Goal: Information Seeking & Learning: Learn about a topic

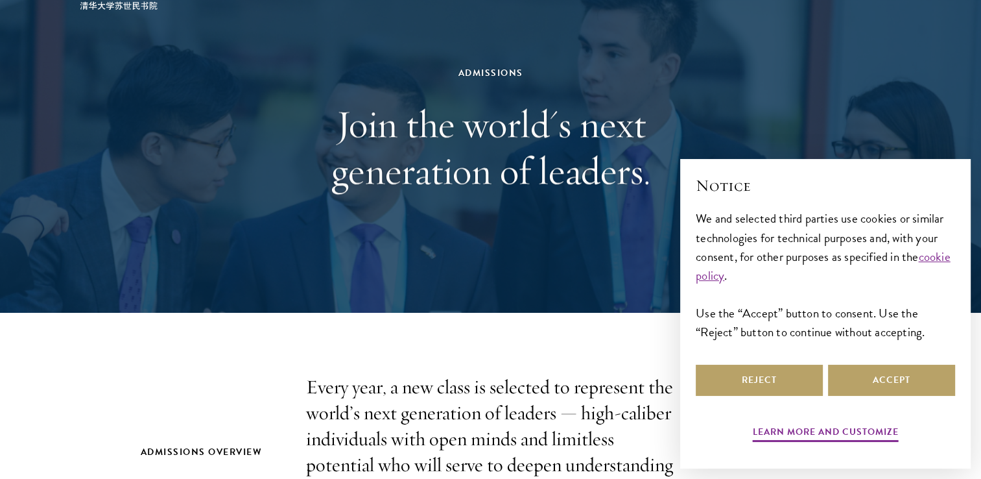
scroll to position [91, 0]
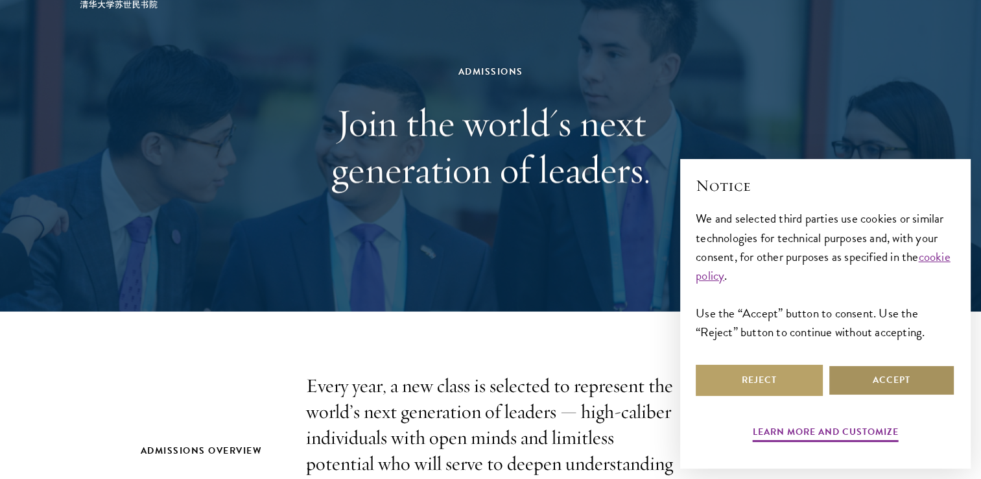
click at [859, 372] on button "Accept" at bounding box center [891, 379] width 127 height 31
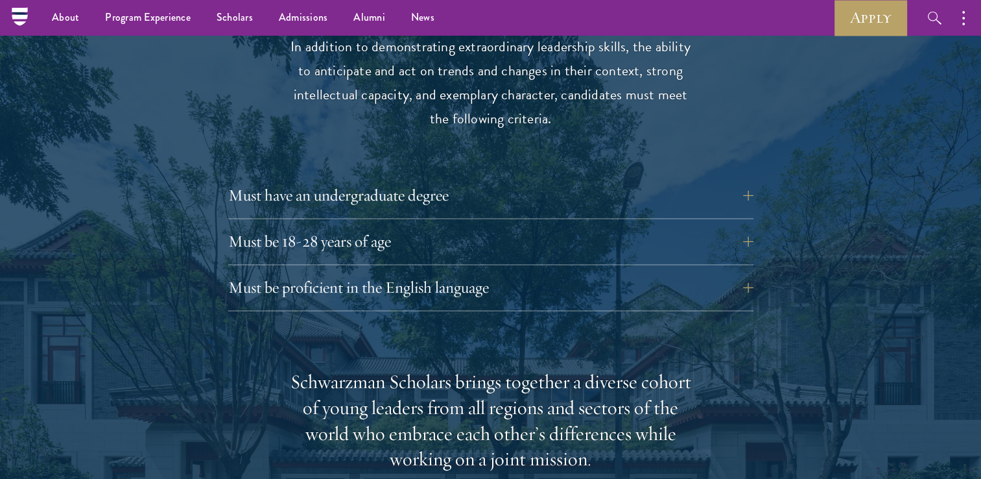
scroll to position [1748, 0]
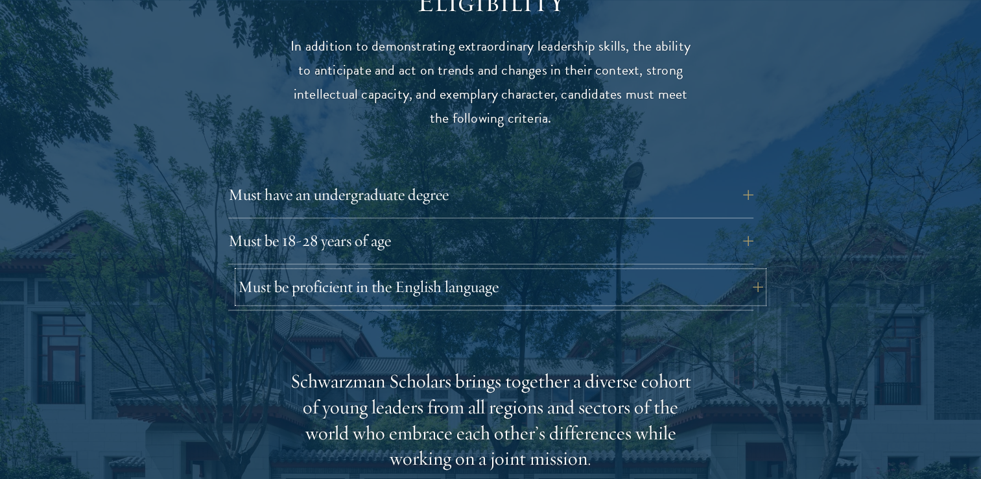
click at [478, 271] on button "Must be proficient in the English language" at bounding box center [500, 286] width 525 height 31
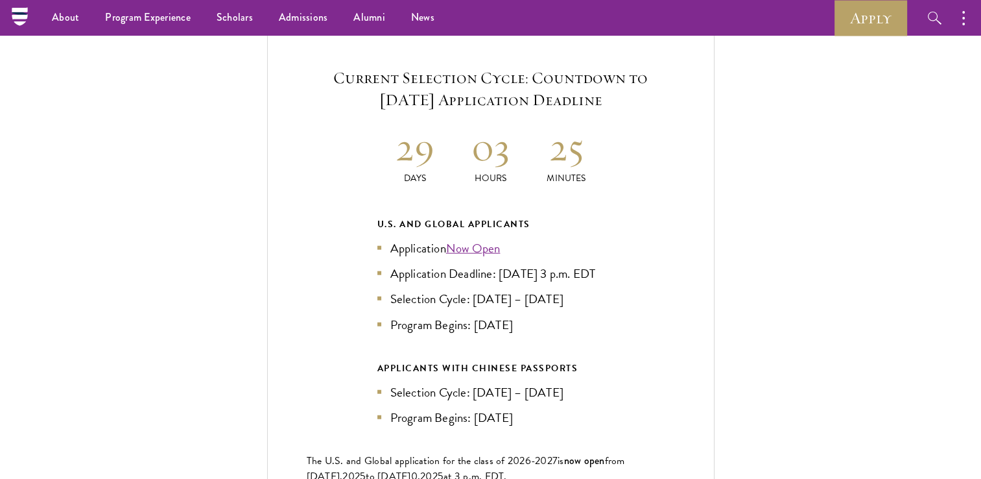
scroll to position [3103, 0]
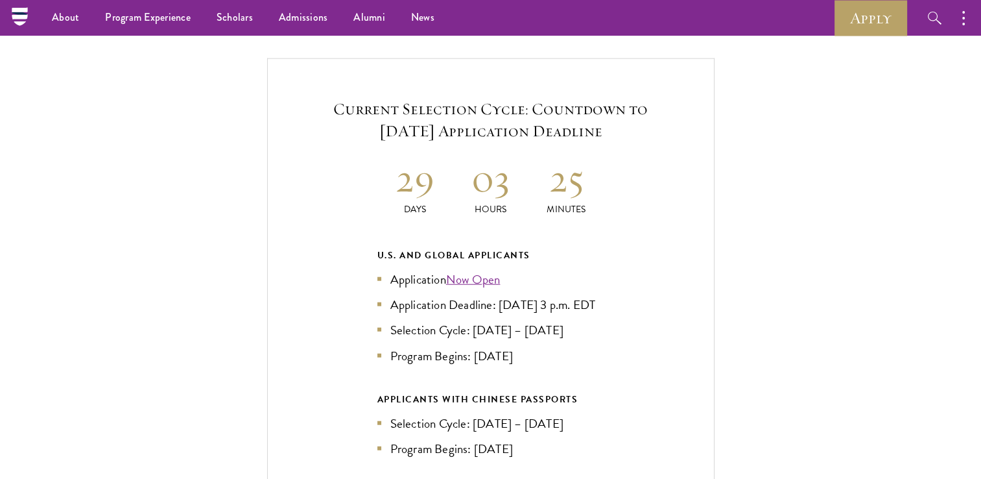
click at [467, 119] on div "Current Selection Cycle: Countdown to [DATE] Application Deadline 29 Days 03 Ho…" at bounding box center [490, 334] width 447 height 552
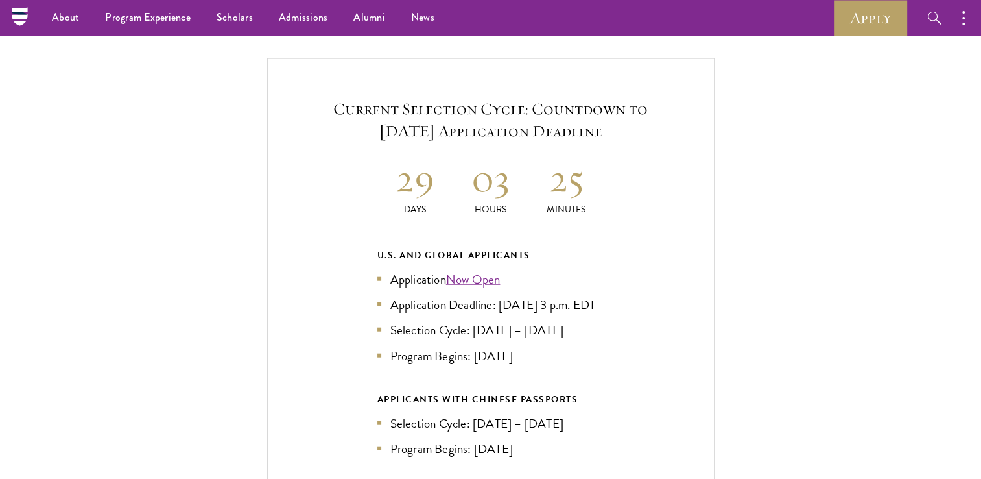
click at [467, 119] on div "Current Selection Cycle: Countdown to [DATE] Application Deadline 29 Days 03 Ho…" at bounding box center [490, 334] width 447 height 552
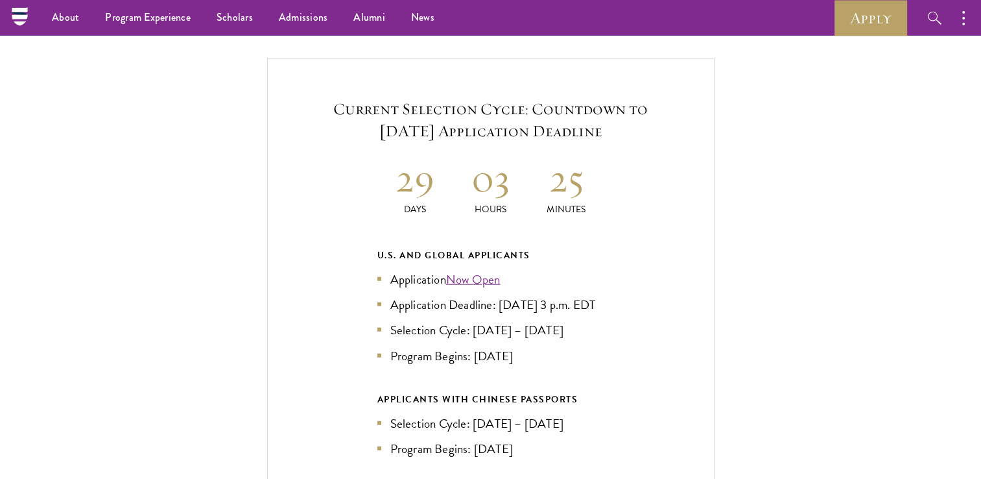
click at [494, 154] on h2 "03" at bounding box center [491, 178] width 76 height 49
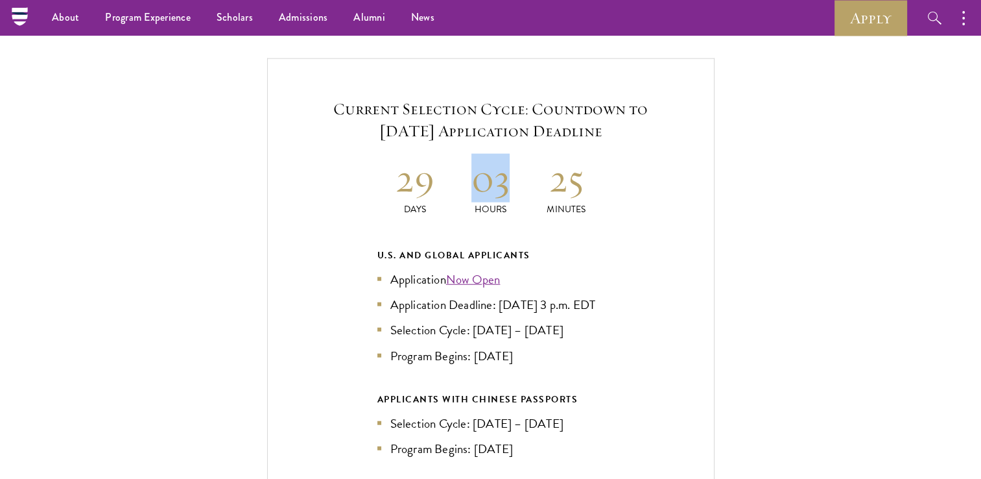
click at [494, 154] on h2 "03" at bounding box center [491, 178] width 76 height 49
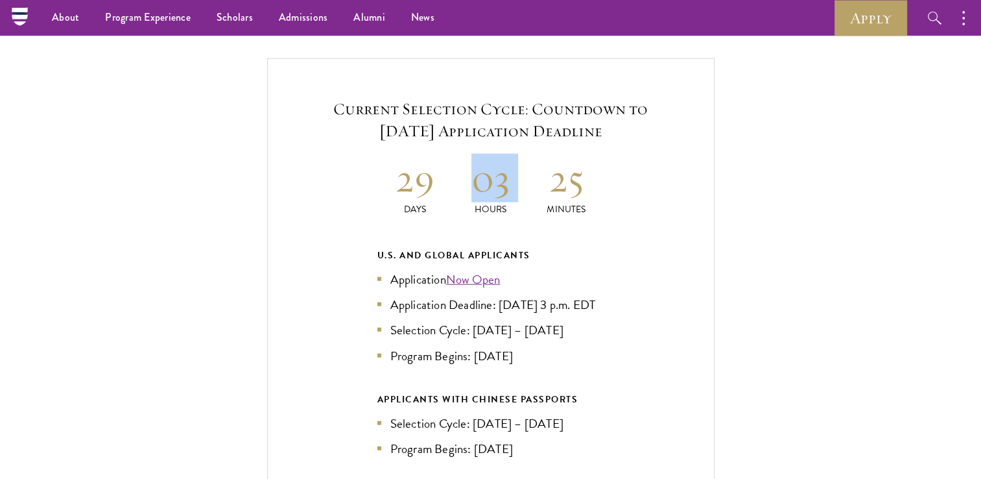
click at [494, 154] on h2 "03" at bounding box center [491, 178] width 76 height 49
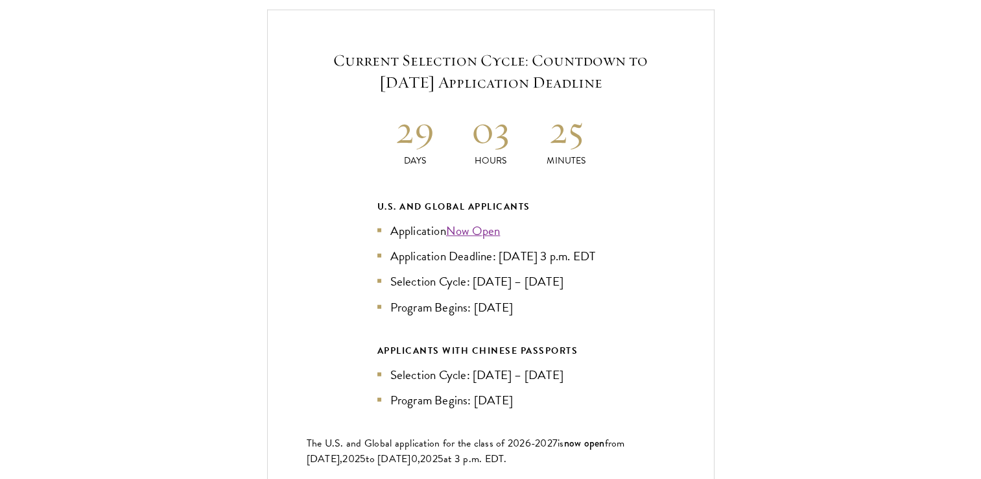
scroll to position [3153, 0]
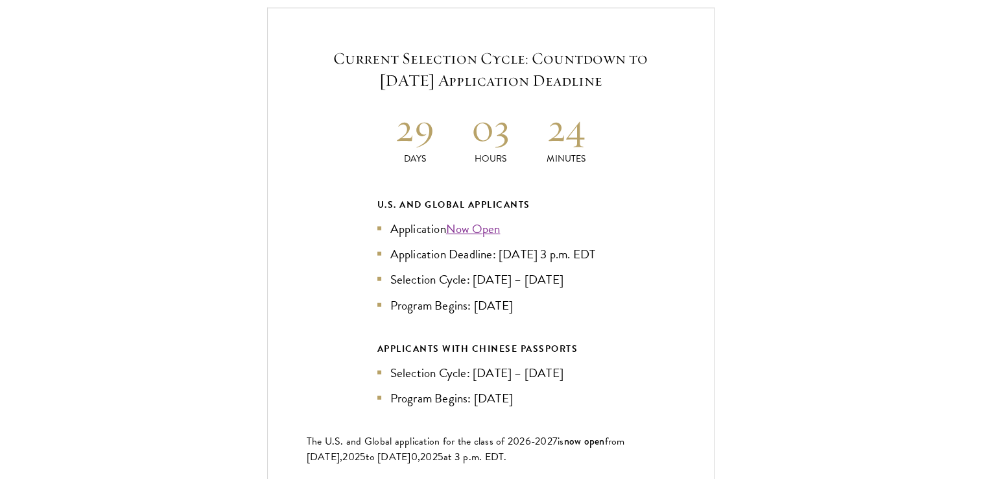
click at [499, 297] on li "Program Begins: [DATE]" at bounding box center [490, 305] width 227 height 19
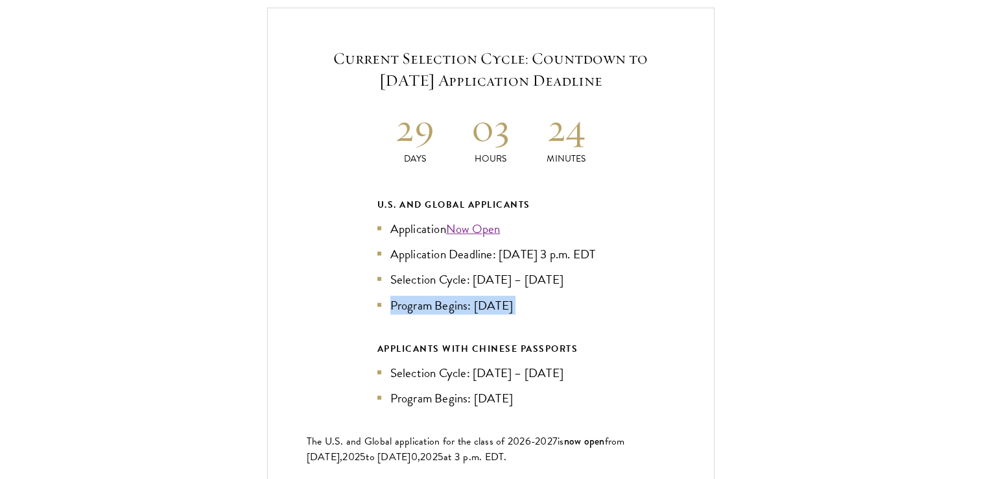
click at [499, 297] on li "Program Begins: [DATE]" at bounding box center [490, 305] width 227 height 19
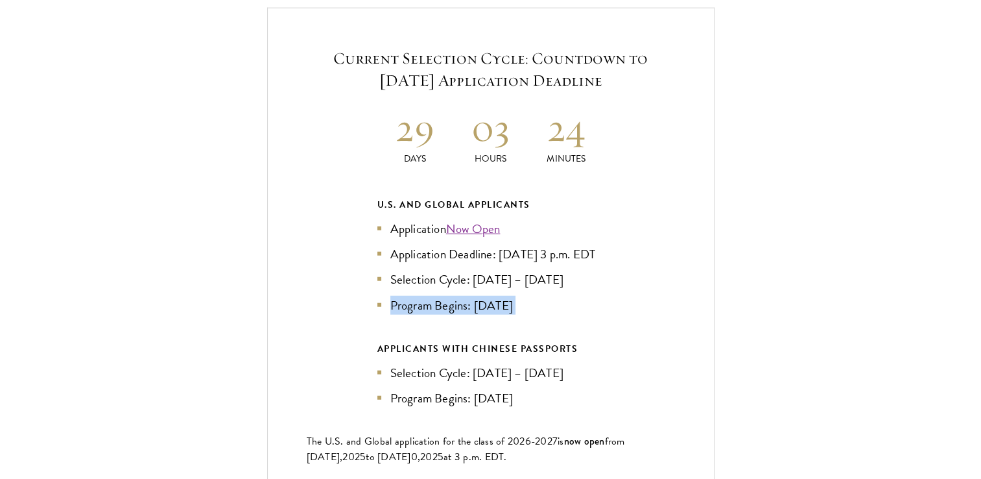
click at [499, 297] on li "Program Begins: [DATE]" at bounding box center [490, 305] width 227 height 19
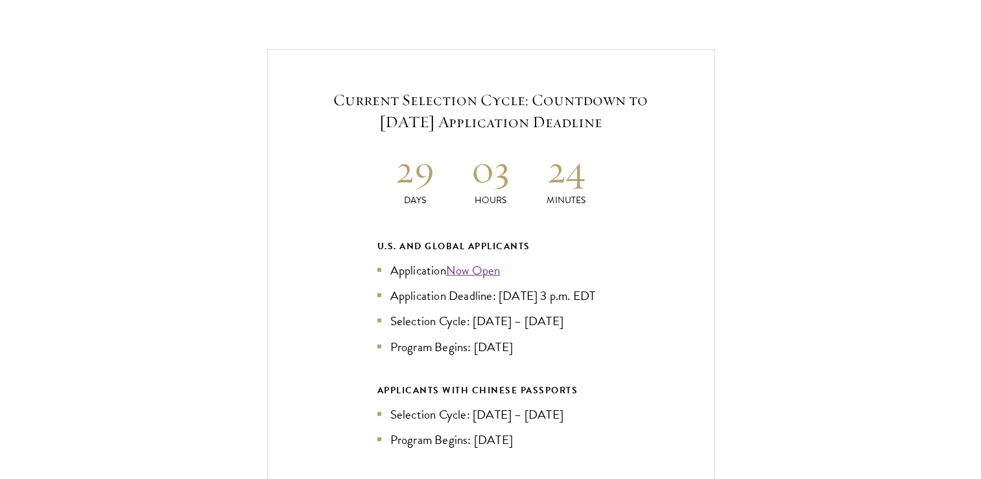
scroll to position [3171, 0]
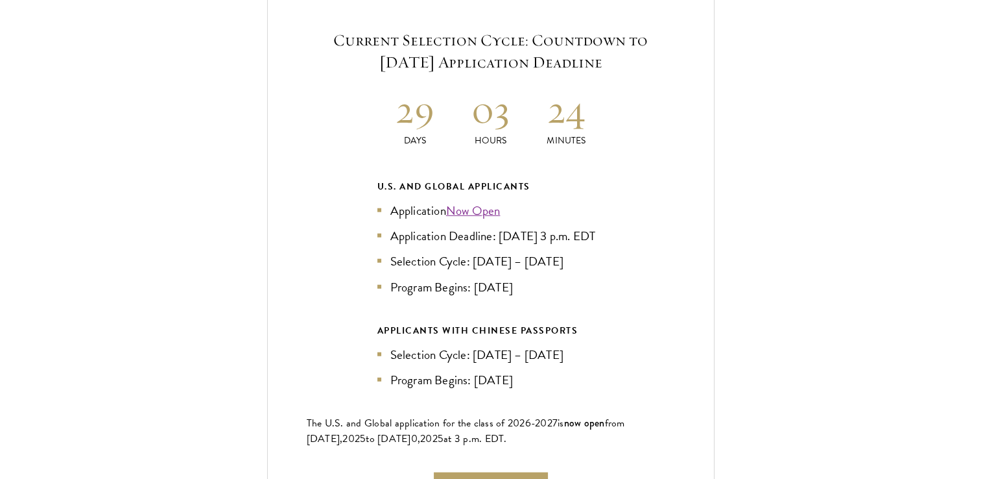
click at [488, 370] on li "Program Begins: [DATE]" at bounding box center [490, 379] width 227 height 19
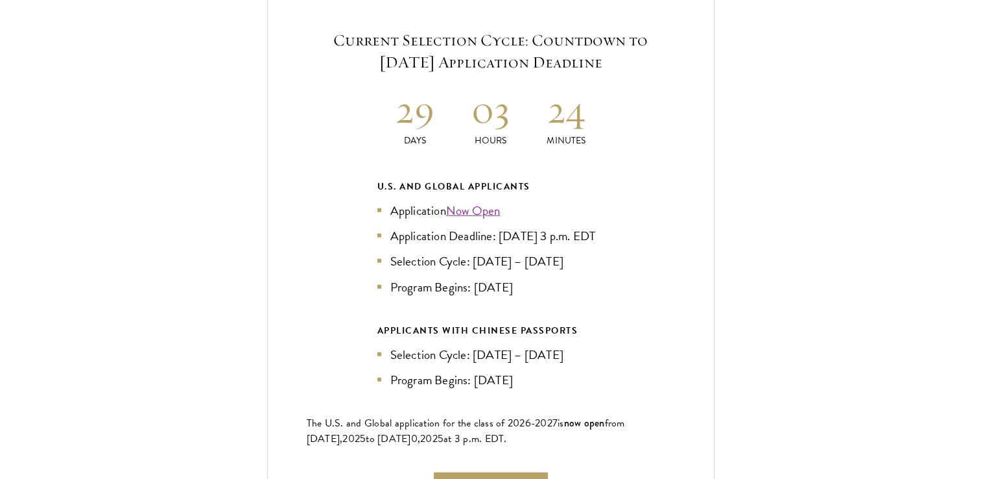
click at [495, 331] on div "APPLICANTS WITH CHINESE PASSPORTS Selection Cycle: [DATE] – [DATE] Program Begi…" at bounding box center [490, 355] width 227 height 67
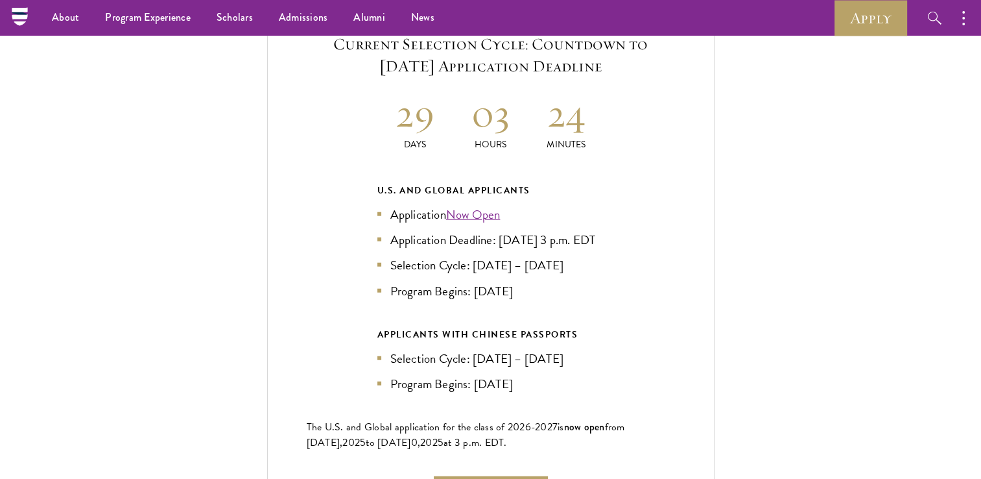
scroll to position [3167, 0]
click at [475, 206] on link "Now Open" at bounding box center [473, 215] width 54 height 19
